Goal: Check status: Check status

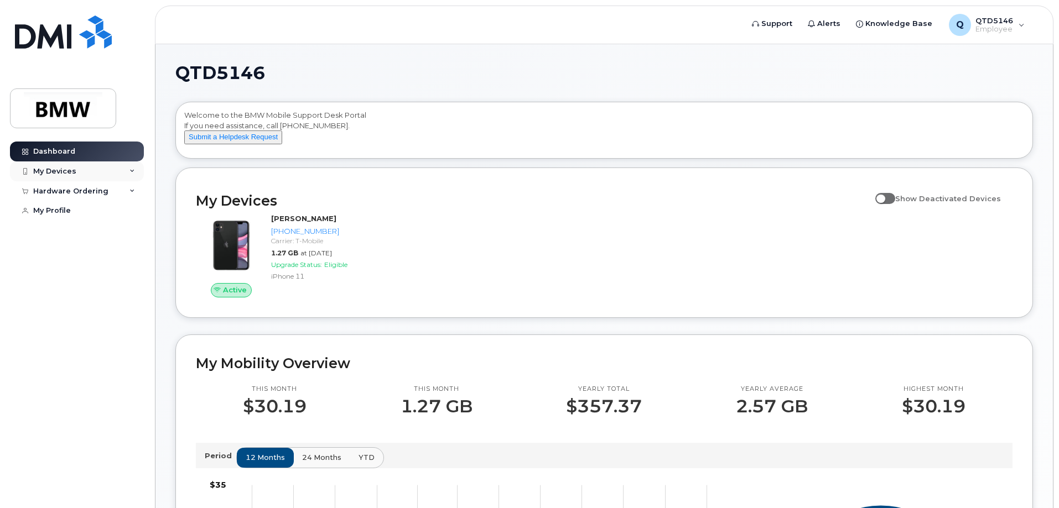
click at [63, 169] on div "My Devices" at bounding box center [54, 171] width 43 height 9
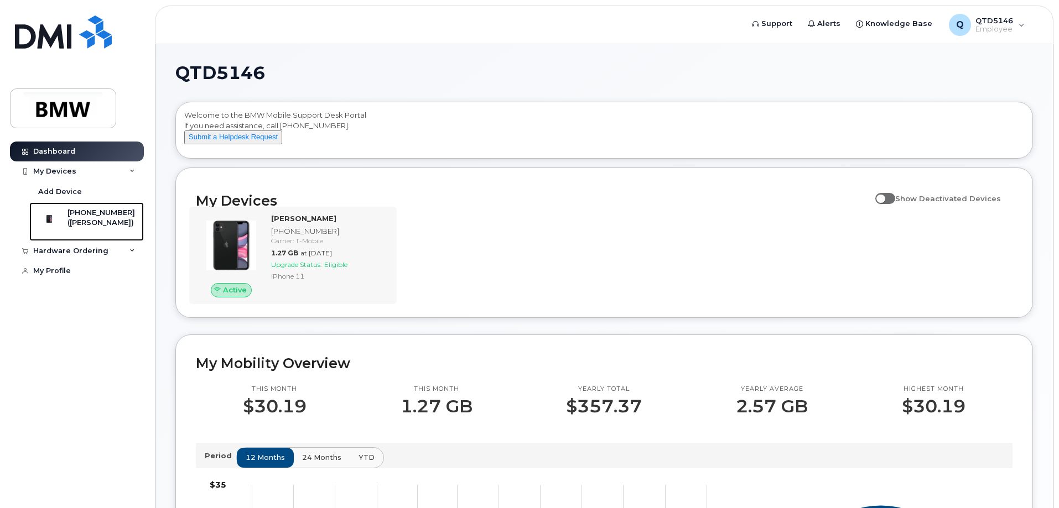
drag, startPoint x: 83, startPoint y: 220, endPoint x: 238, endPoint y: 228, distance: 155.2
click at [83, 220] on div "([PERSON_NAME])" at bounding box center [100, 223] width 67 height 10
